Goal: Task Accomplishment & Management: Manage account settings

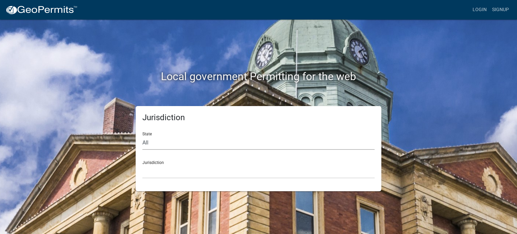
click at [174, 141] on select "All [US_STATE] [US_STATE] [US_STATE] [US_STATE] [US_STATE] [US_STATE] [US_STATE…" at bounding box center [258, 143] width 232 height 14
select select "[US_STATE]"
click at [142, 136] on select "All [US_STATE] [US_STATE] [US_STATE] [US_STATE] [US_STATE] [US_STATE] [US_STATE…" at bounding box center [258, 143] width 232 height 14
click at [173, 172] on select "City of [GEOGRAPHIC_DATA], [US_STATE] City of [GEOGRAPHIC_DATA], [US_STATE] Cit…" at bounding box center [258, 172] width 232 height 14
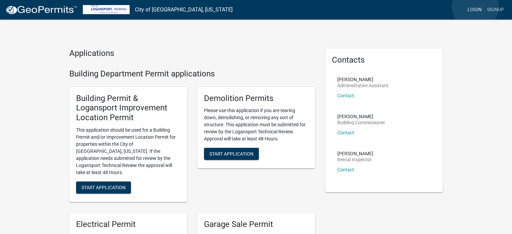
click at [475, 6] on link "Login" at bounding box center [475, 9] width 20 height 13
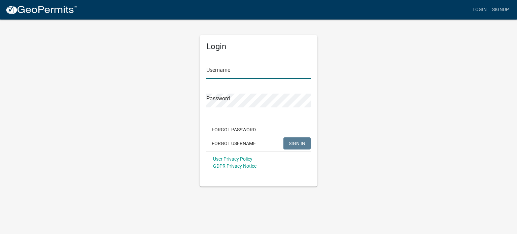
type input "dak001"
click at [297, 142] on span "SIGN IN" at bounding box center [297, 142] width 16 height 5
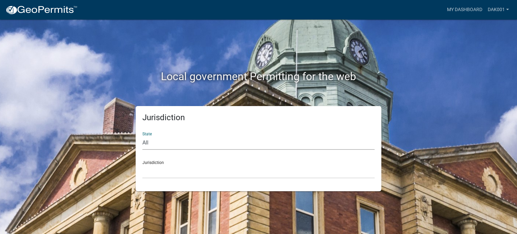
click at [206, 140] on select "All [US_STATE] [US_STATE] [US_STATE] [US_STATE] [US_STATE] [US_STATE] [US_STATE…" at bounding box center [258, 143] width 232 height 14
select select "[US_STATE]"
click at [142, 136] on select "All [US_STATE] [US_STATE] [US_STATE] [US_STATE] [US_STATE] [US_STATE] [US_STATE…" at bounding box center [258, 143] width 232 height 14
click at [183, 165] on select "City of [GEOGRAPHIC_DATA], [US_STATE] City of [GEOGRAPHIC_DATA], [US_STATE] Cit…" at bounding box center [258, 172] width 232 height 14
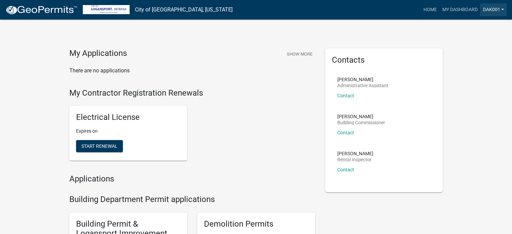
click at [501, 10] on link "dak001" at bounding box center [493, 9] width 27 height 13
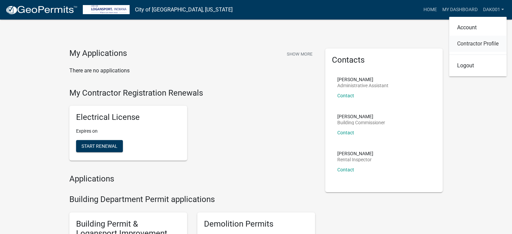
click at [481, 43] on link "Contractor Profile" at bounding box center [478, 44] width 58 height 16
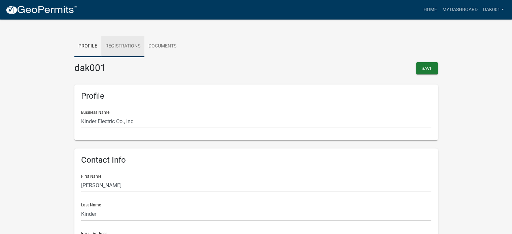
click at [135, 45] on link "Registrations" at bounding box center [122, 47] width 43 height 22
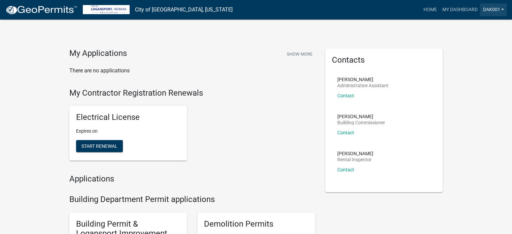
click at [501, 9] on link "dak001" at bounding box center [493, 9] width 27 height 13
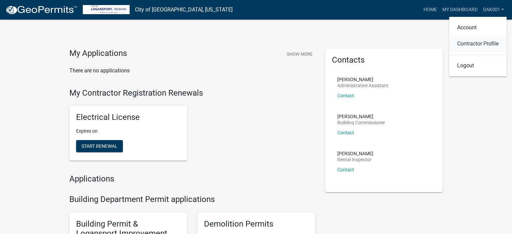
click at [479, 40] on link "Contractor Profile" at bounding box center [478, 44] width 58 height 16
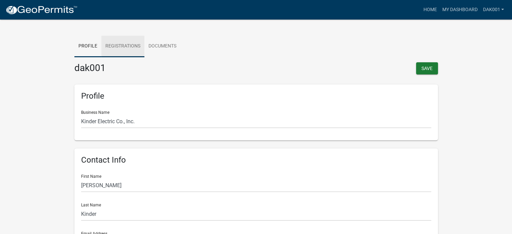
click at [119, 45] on link "Registrations" at bounding box center [122, 47] width 43 height 22
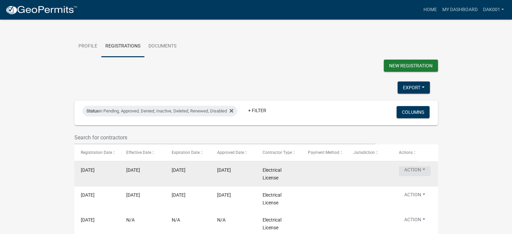
click at [419, 167] on button "Action" at bounding box center [415, 171] width 32 height 10
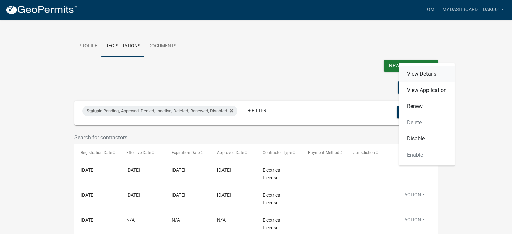
click at [418, 74] on link "View Details" at bounding box center [427, 74] width 56 height 16
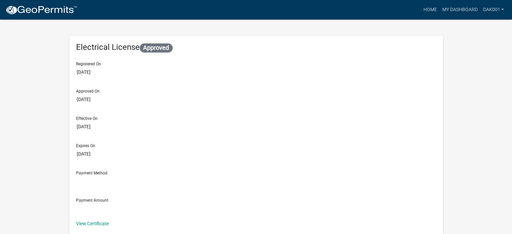
scroll to position [34, 0]
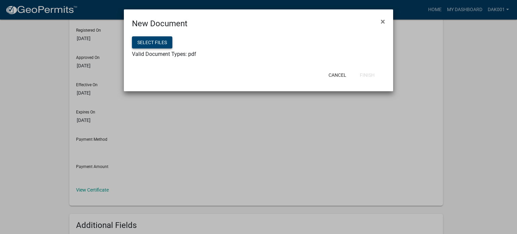
click at [164, 40] on button "Select files" at bounding box center [152, 42] width 40 height 12
drag, startPoint x: 364, startPoint y: 73, endPoint x: 359, endPoint y: 79, distance: 7.6
click at [364, 73] on button "Finish" at bounding box center [367, 75] width 26 height 12
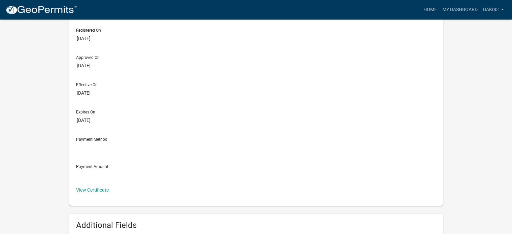
select select "2026"
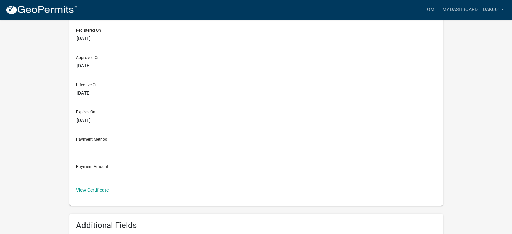
select select "2026"
type input "[DATE]"
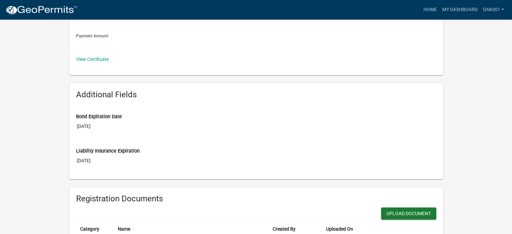
scroll to position [97, 0]
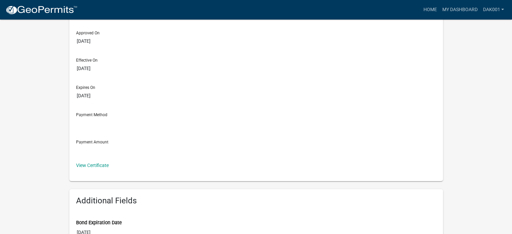
scroll to position [135, 0]
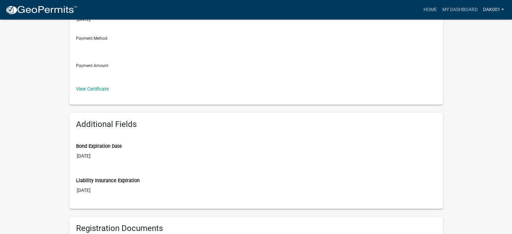
click at [489, 8] on link "dak001" at bounding box center [493, 9] width 27 height 13
click at [463, 67] on link "Logout" at bounding box center [478, 66] width 58 height 16
